Goal: Transaction & Acquisition: Purchase product/service

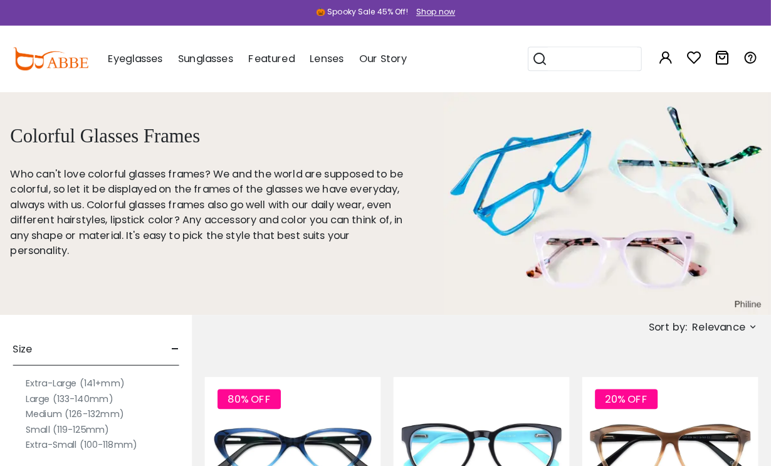
scroll to position [3, 0]
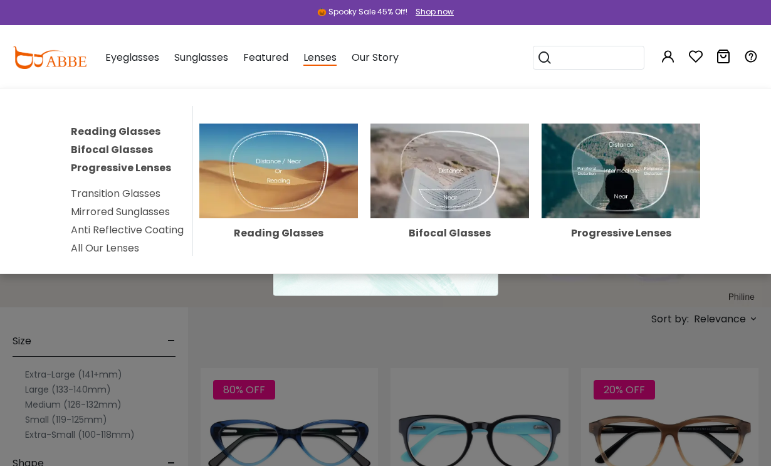
click at [150, 165] on link "Progressive Lenses" at bounding box center [121, 168] width 100 height 14
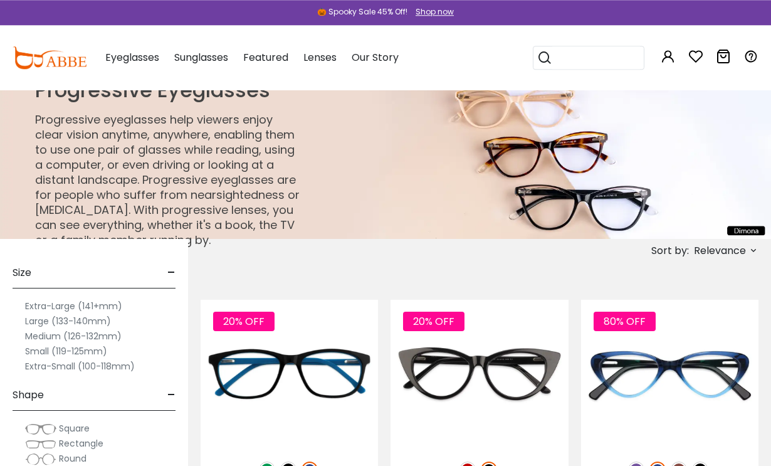
scroll to position [13, 0]
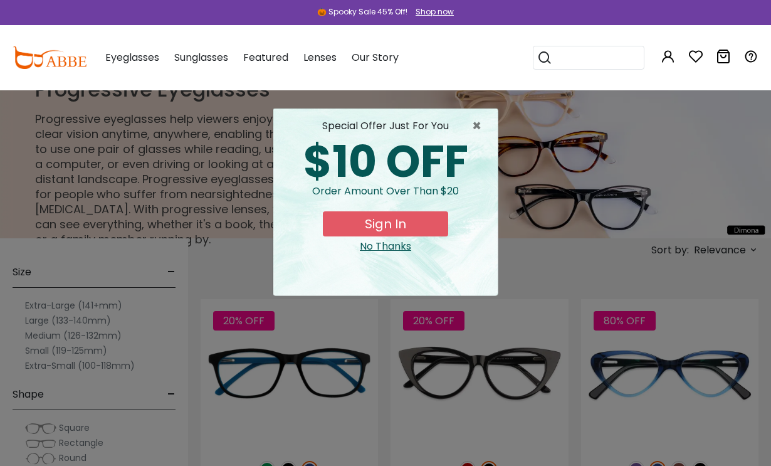
click at [476, 124] on span "×" at bounding box center [480, 126] width 16 height 15
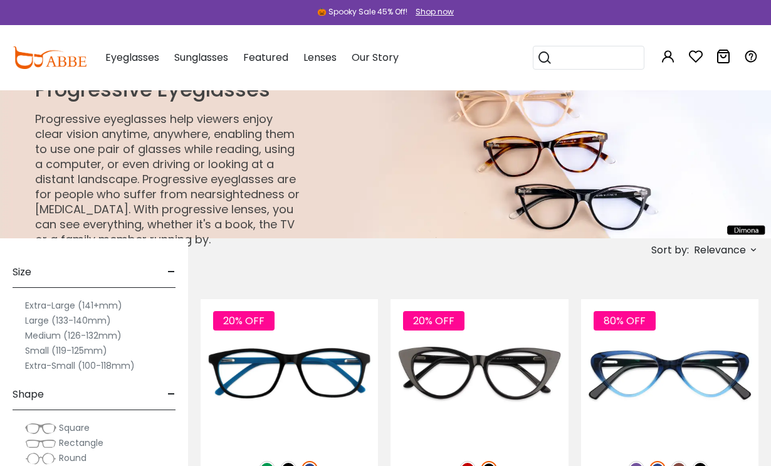
click at [252, 189] on p "Progressive eyeglasses help viewers enjoy clear vision anytime, anywhere, enabl…" at bounding box center [169, 179] width 268 height 135
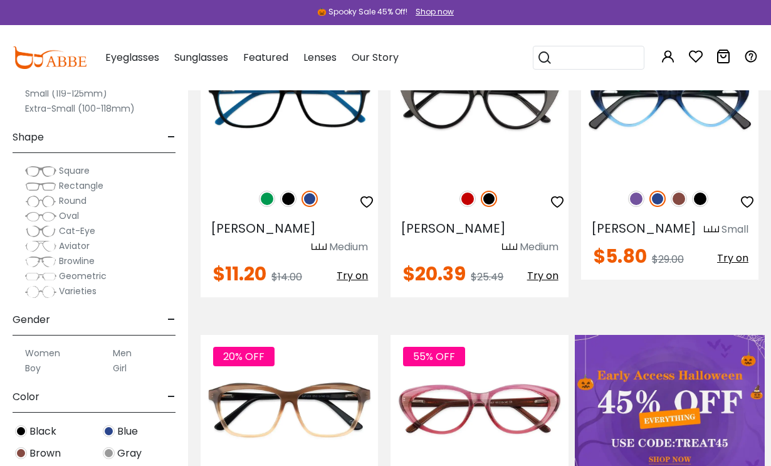
scroll to position [282, 0]
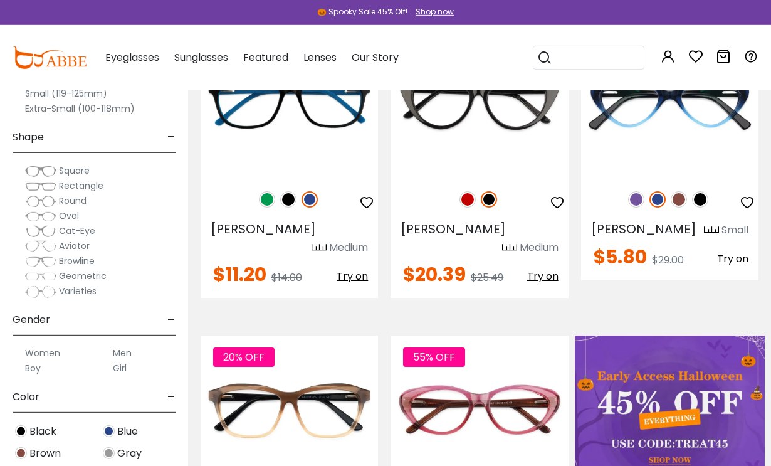
click at [46, 351] on label "Women" at bounding box center [42, 353] width 35 height 15
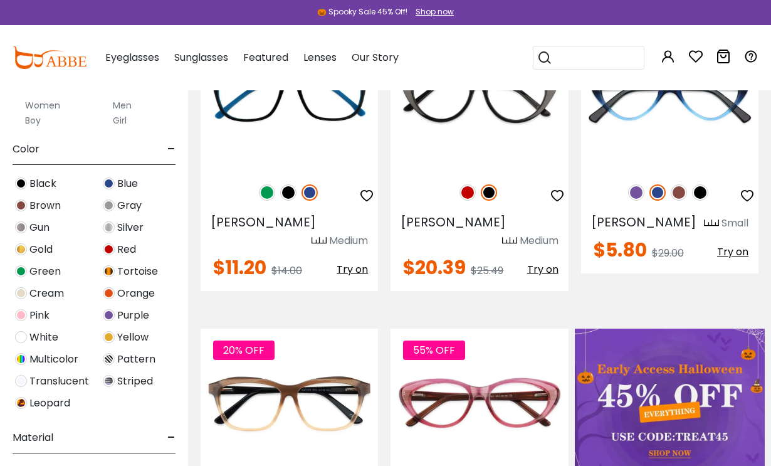
scroll to position [285, 0]
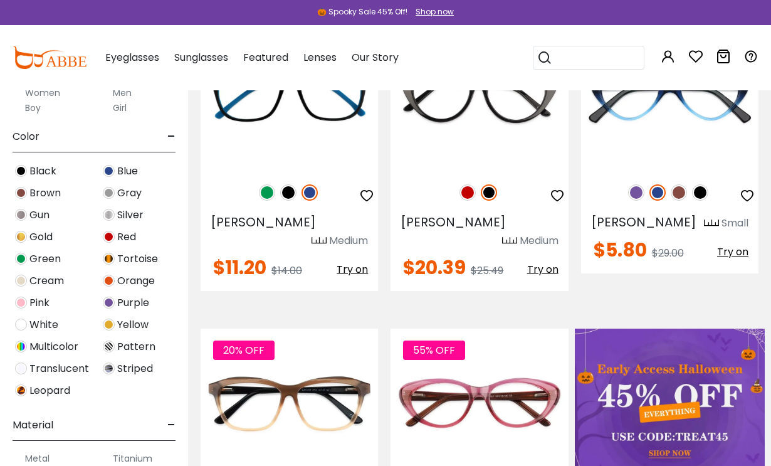
click at [40, 347] on span "Multicolor" at bounding box center [53, 346] width 49 height 15
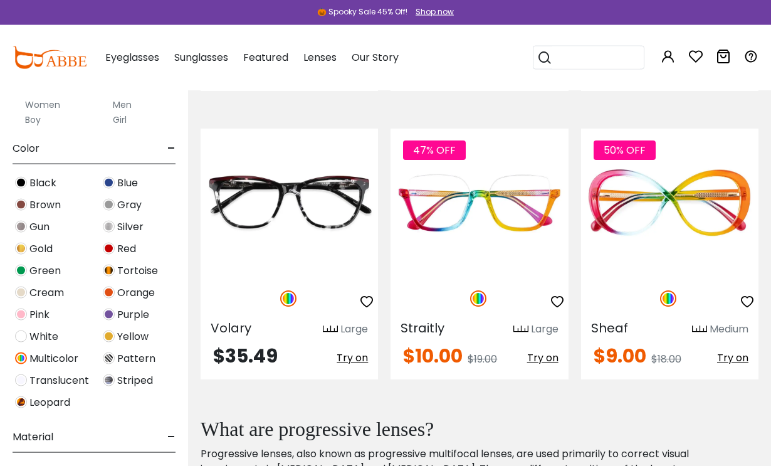
scroll to position [275, 0]
click at [19, 270] on img at bounding box center [21, 269] width 12 height 12
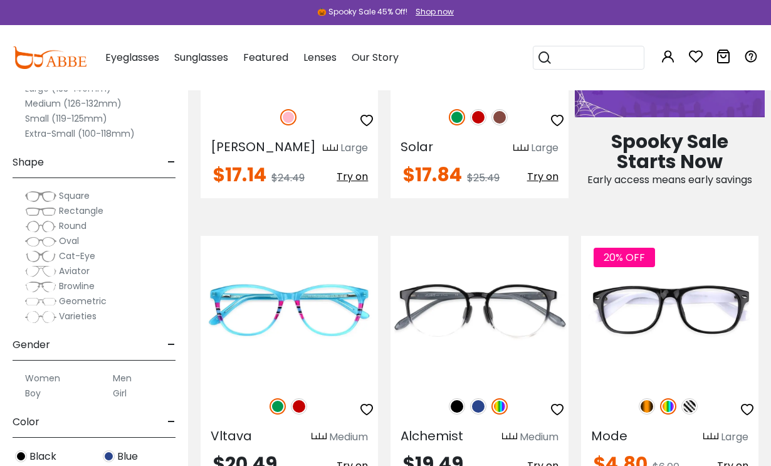
scroll to position [672, 0]
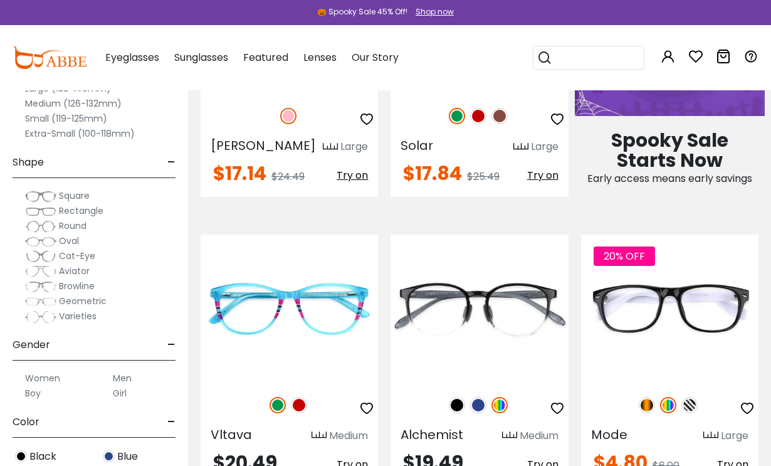
click at [368, 401] on icon "button" at bounding box center [366, 408] width 15 height 15
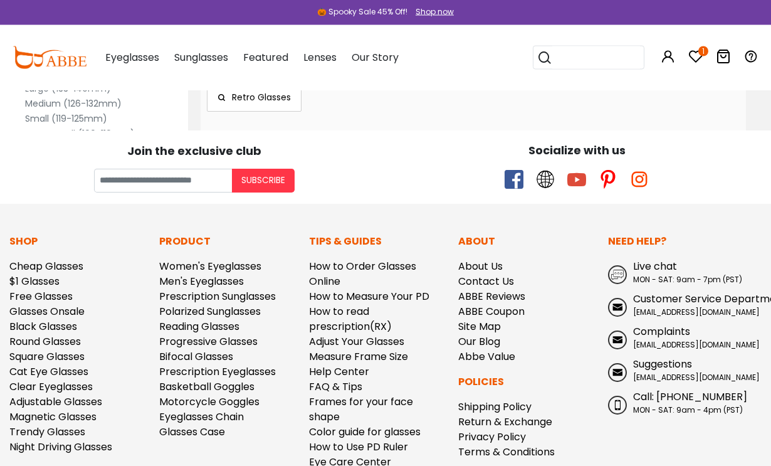
scroll to position [3234, 0]
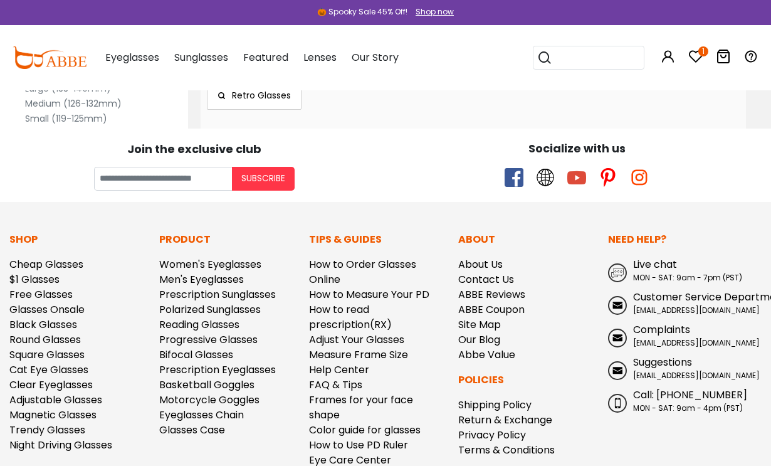
click at [331, 257] on link "How to Order Glasses Online" at bounding box center [362, 271] width 107 height 29
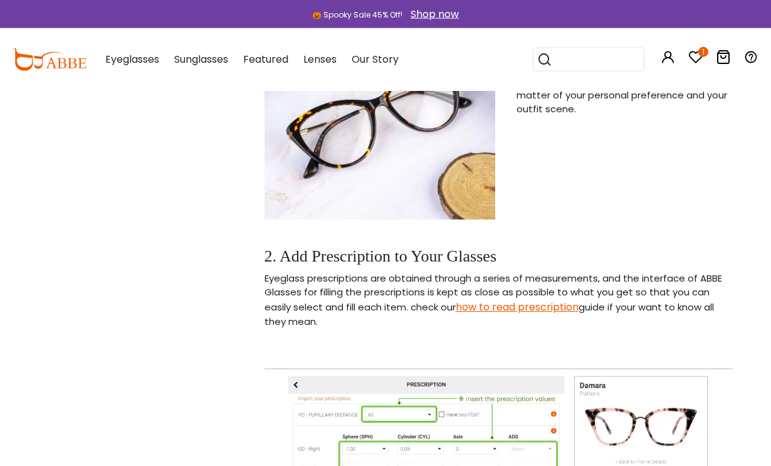
scroll to position [1422, 0]
click at [726, 346] on div "2. Add Prescription to Your Glasses Eyeglass prescriptions are obtained through…" at bounding box center [499, 418] width 468 height 342
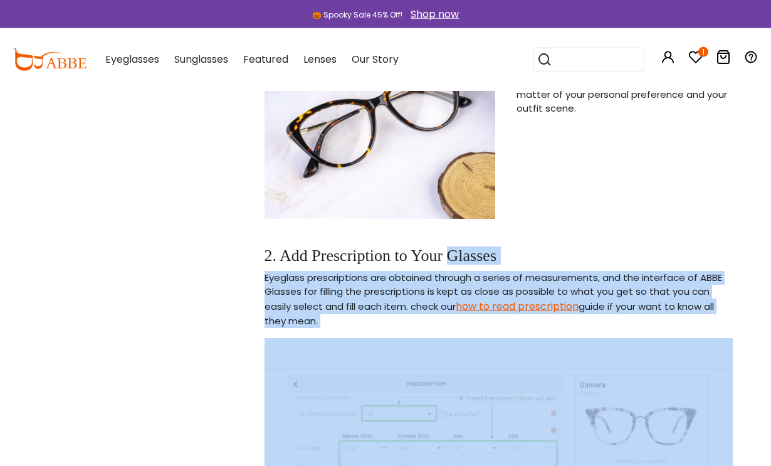
click at [736, 191] on div "Frame Color Glasses have evolved to the point where they come in a wide variety…" at bounding box center [621, 104] width 238 height 256
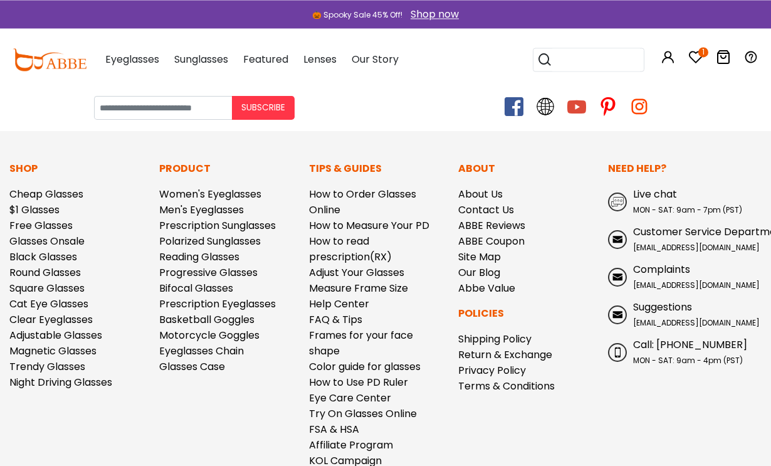
scroll to position [2625, 0]
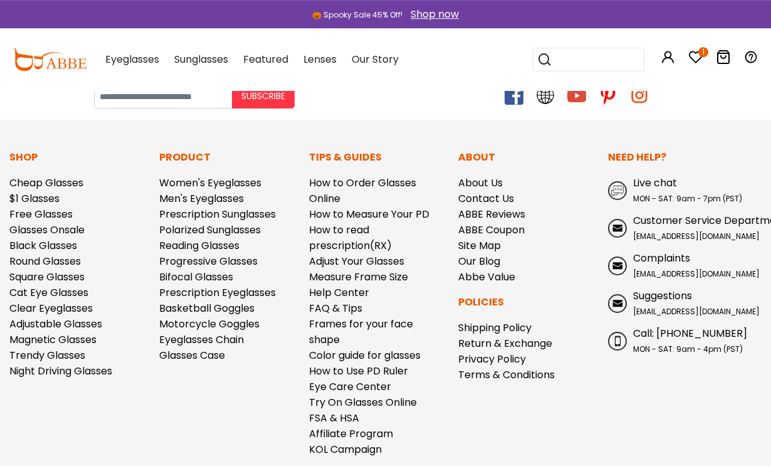
click at [381, 212] on link "How to Measure Your PD" at bounding box center [369, 214] width 120 height 14
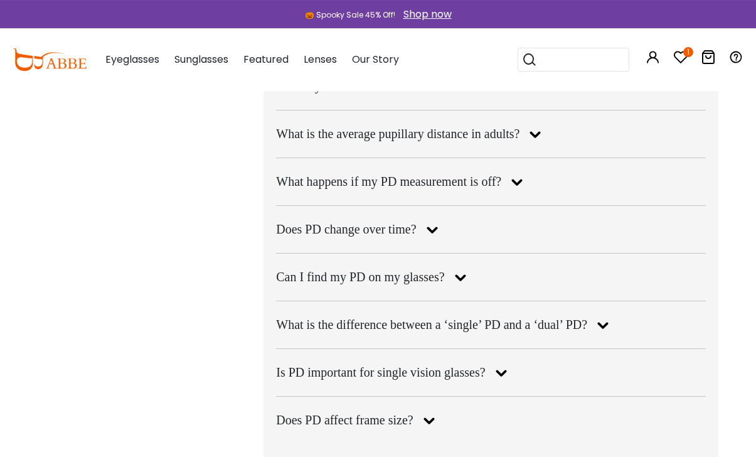
scroll to position [2238, 0]
click at [514, 172] on icon at bounding box center [516, 182] width 22 height 20
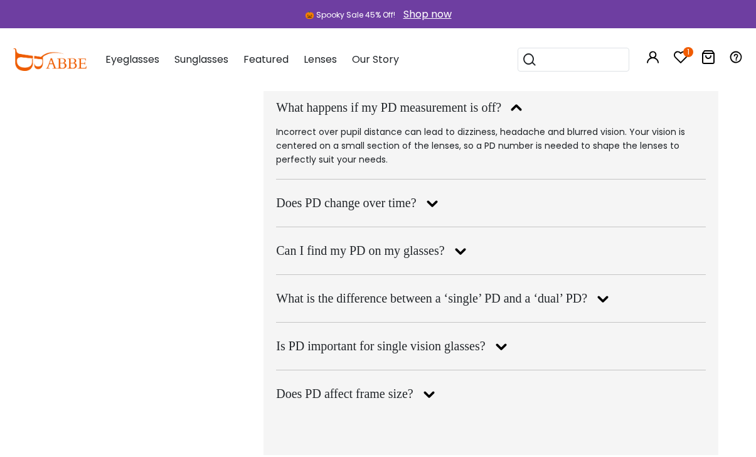
click at [452, 255] on icon at bounding box center [459, 250] width 22 height 20
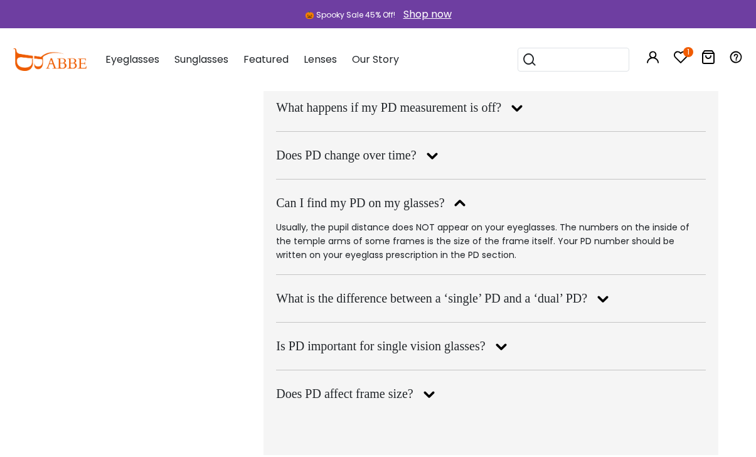
click at [495, 343] on icon at bounding box center [500, 346] width 22 height 20
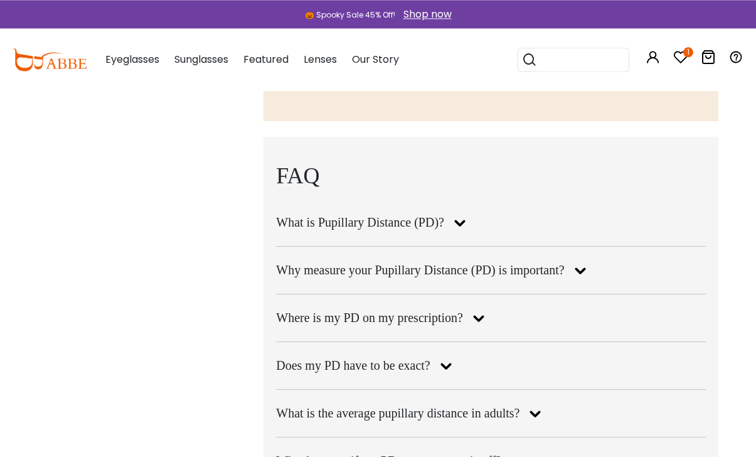
scroll to position [1882, 0]
